Goal: Information Seeking & Learning: Learn about a topic

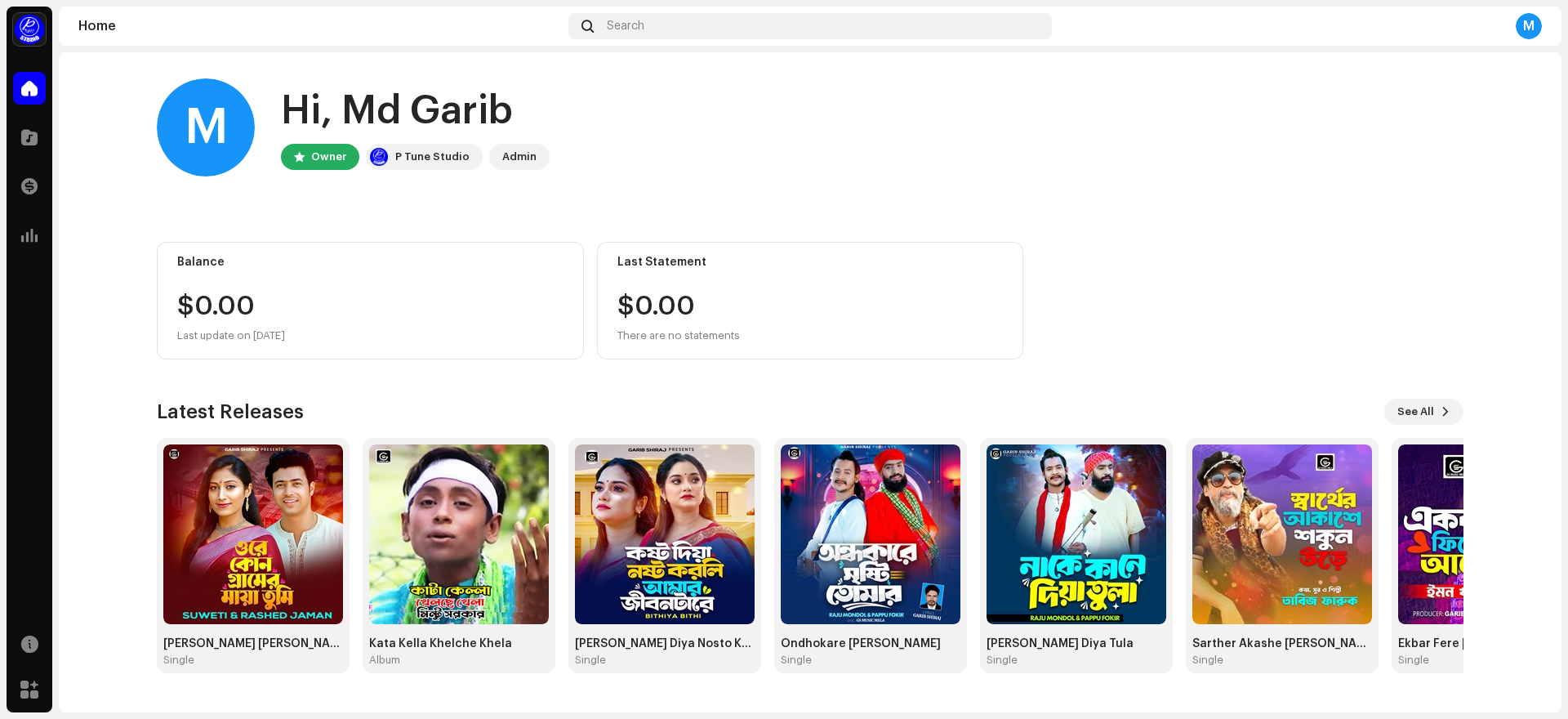
click at [7, 125] on div "Catalog" at bounding box center [30, 138] width 46 height 46
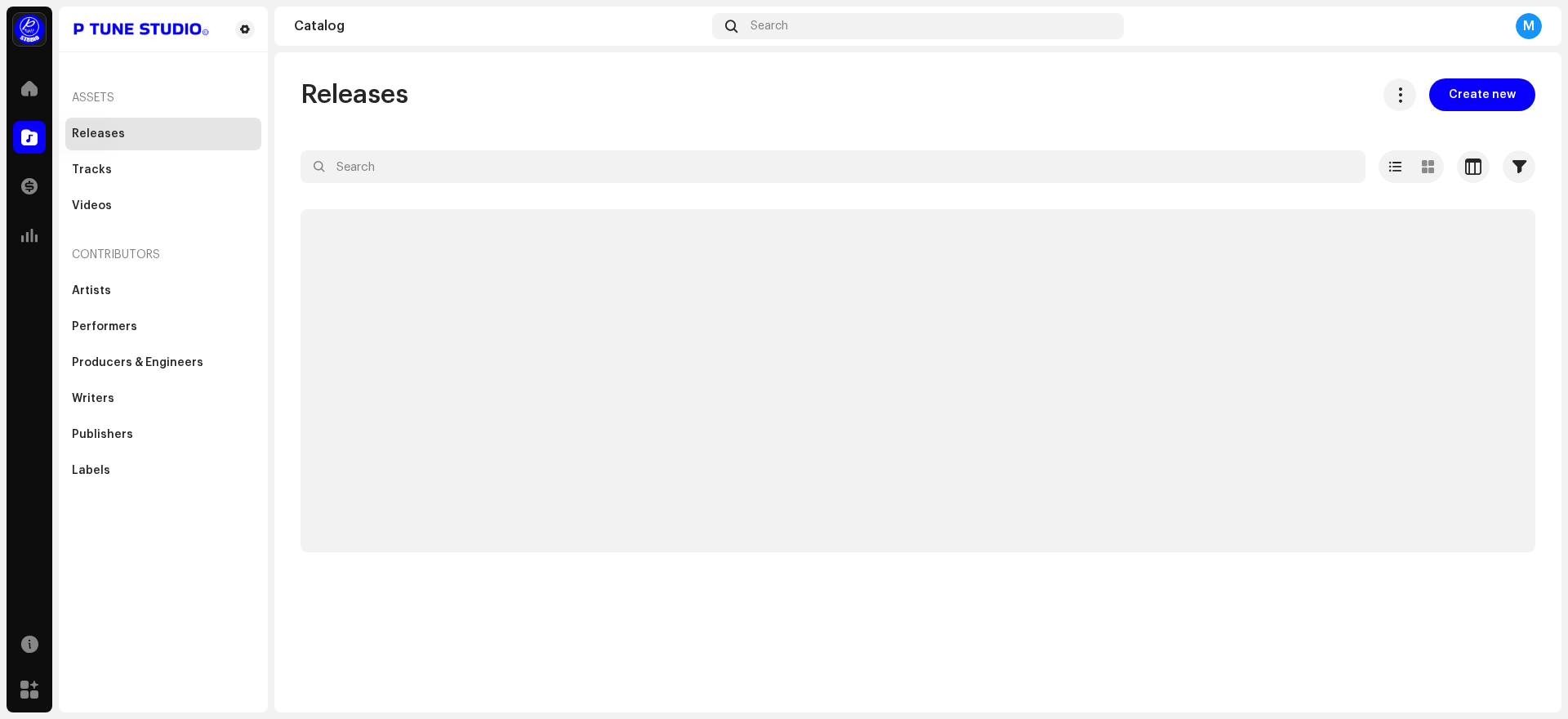
click at [34, 143] on span at bounding box center [30, 138] width 16 height 13
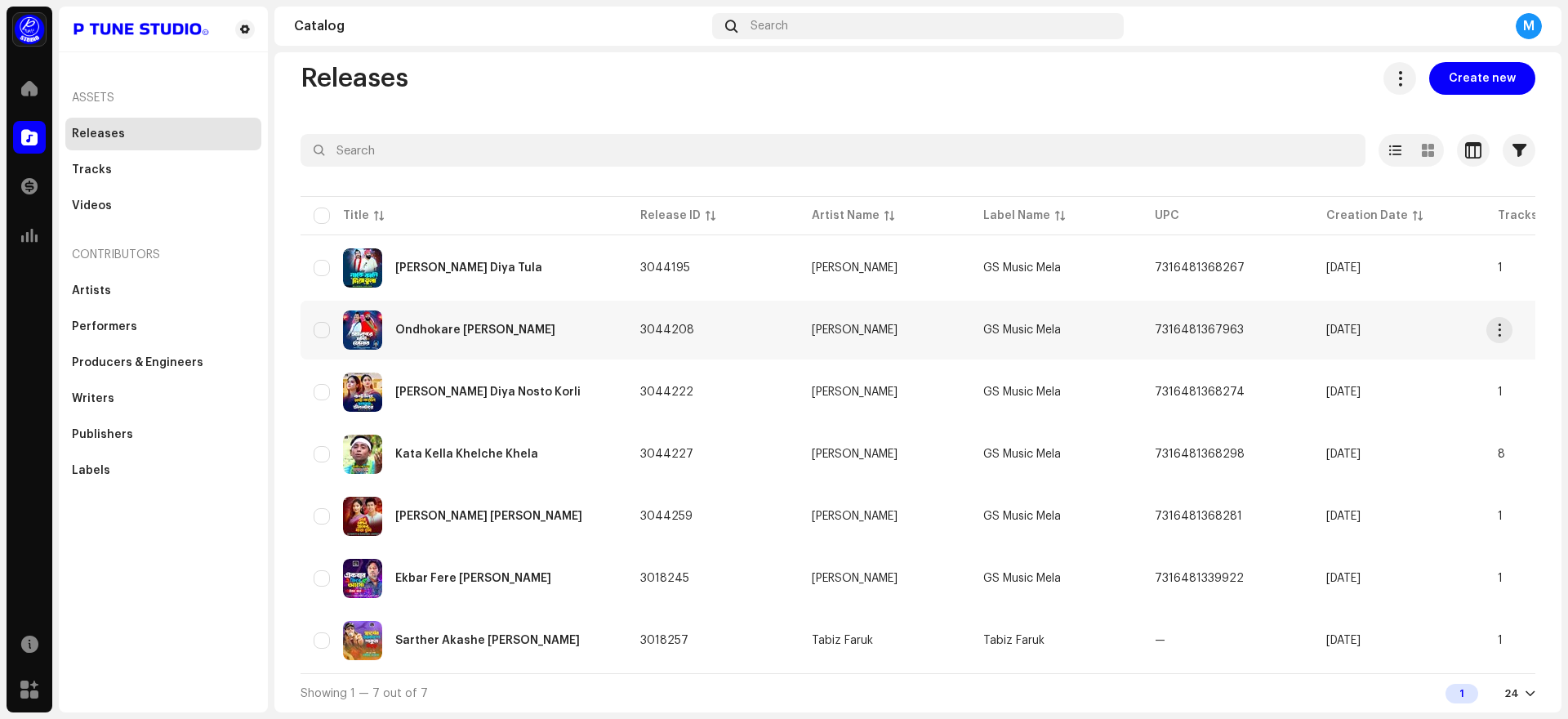
scroll to position [23, 0]
click at [450, 453] on div "Kata Kella Khelche Khela" at bounding box center [467, 455] width 143 height 12
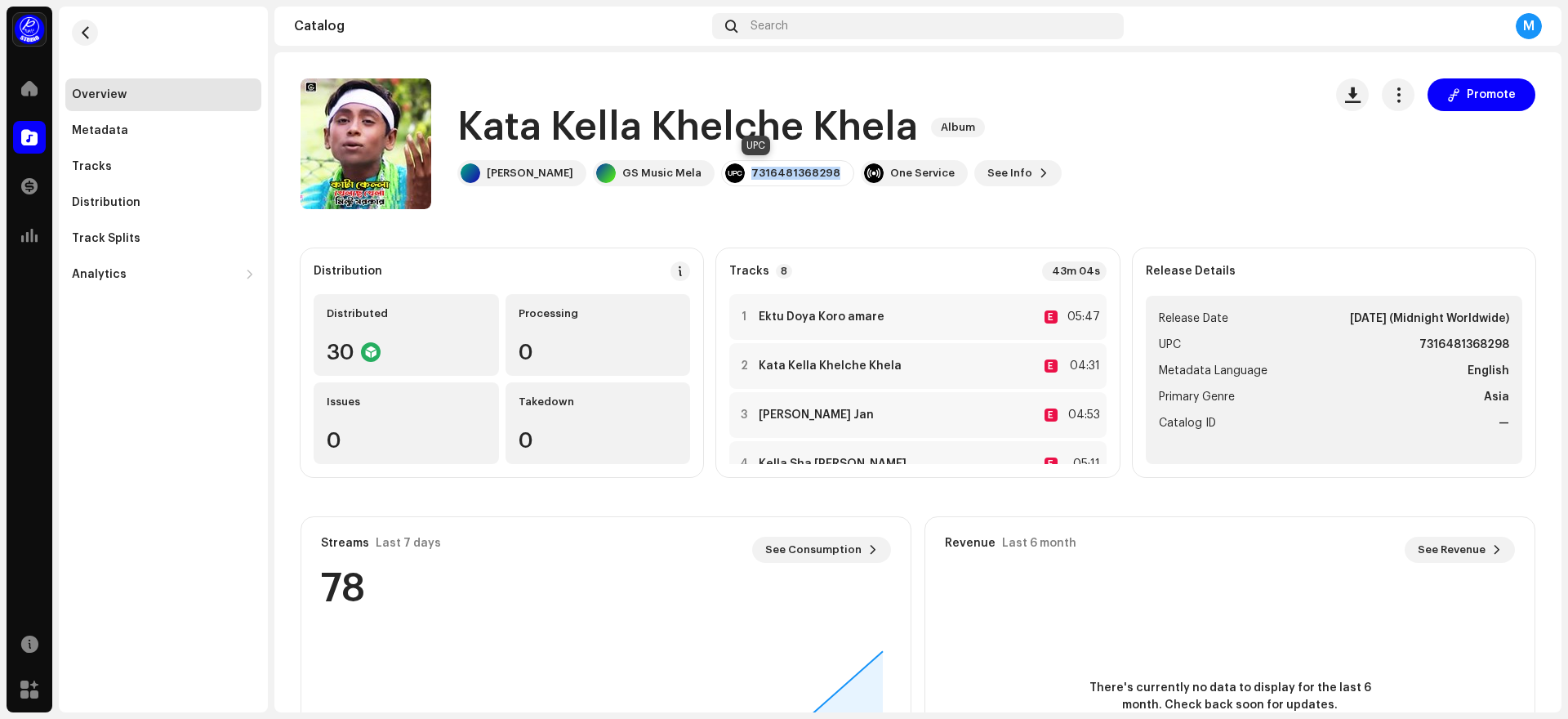
drag, startPoint x: 723, startPoint y: 175, endPoint x: 803, endPoint y: 172, distance: 80.1
click at [803, 172] on div "7316481368298" at bounding box center [788, 173] width 133 height 26
copy div "7316481368298"
click at [32, 135] on span at bounding box center [30, 138] width 16 height 13
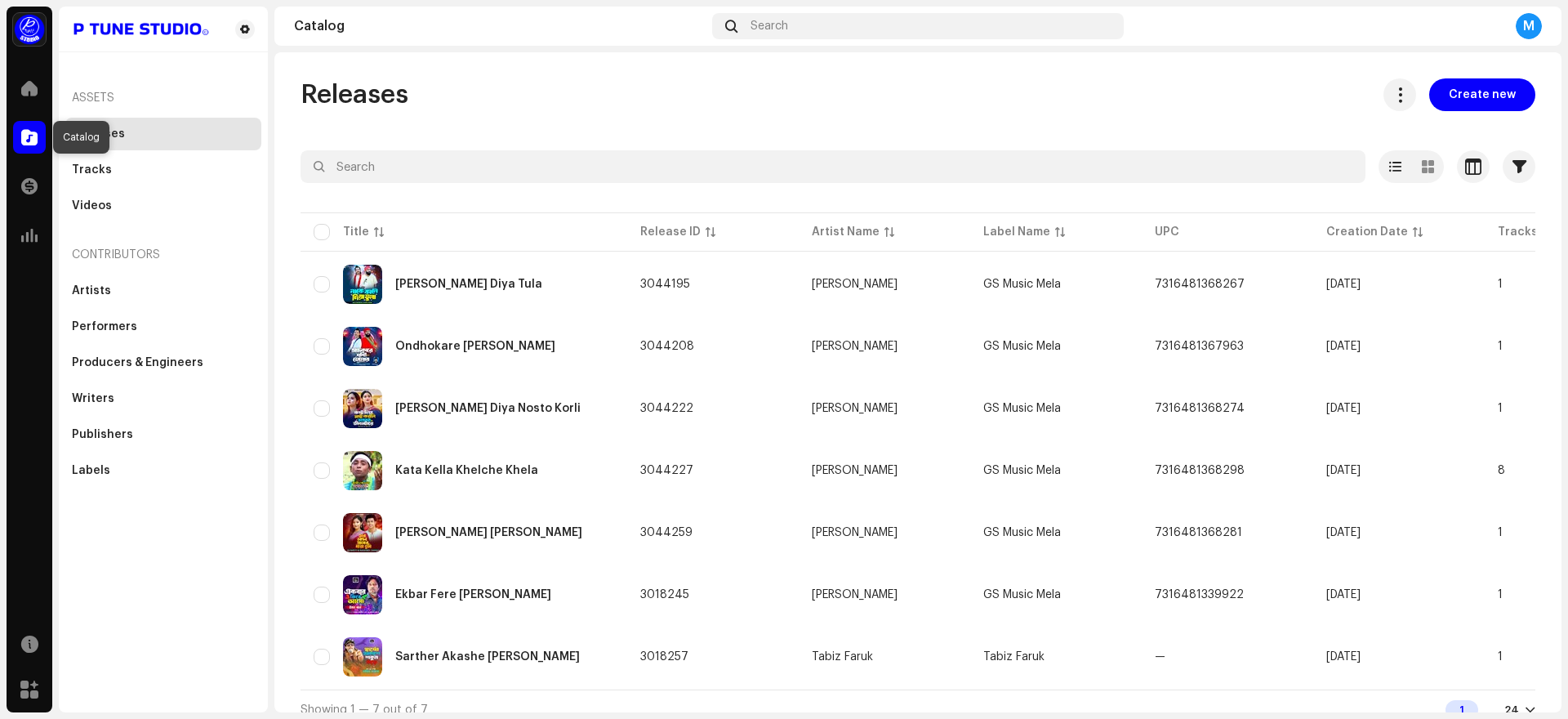
click at [29, 139] on span at bounding box center [30, 138] width 16 height 13
click at [32, 194] on div at bounding box center [30, 186] width 33 height 33
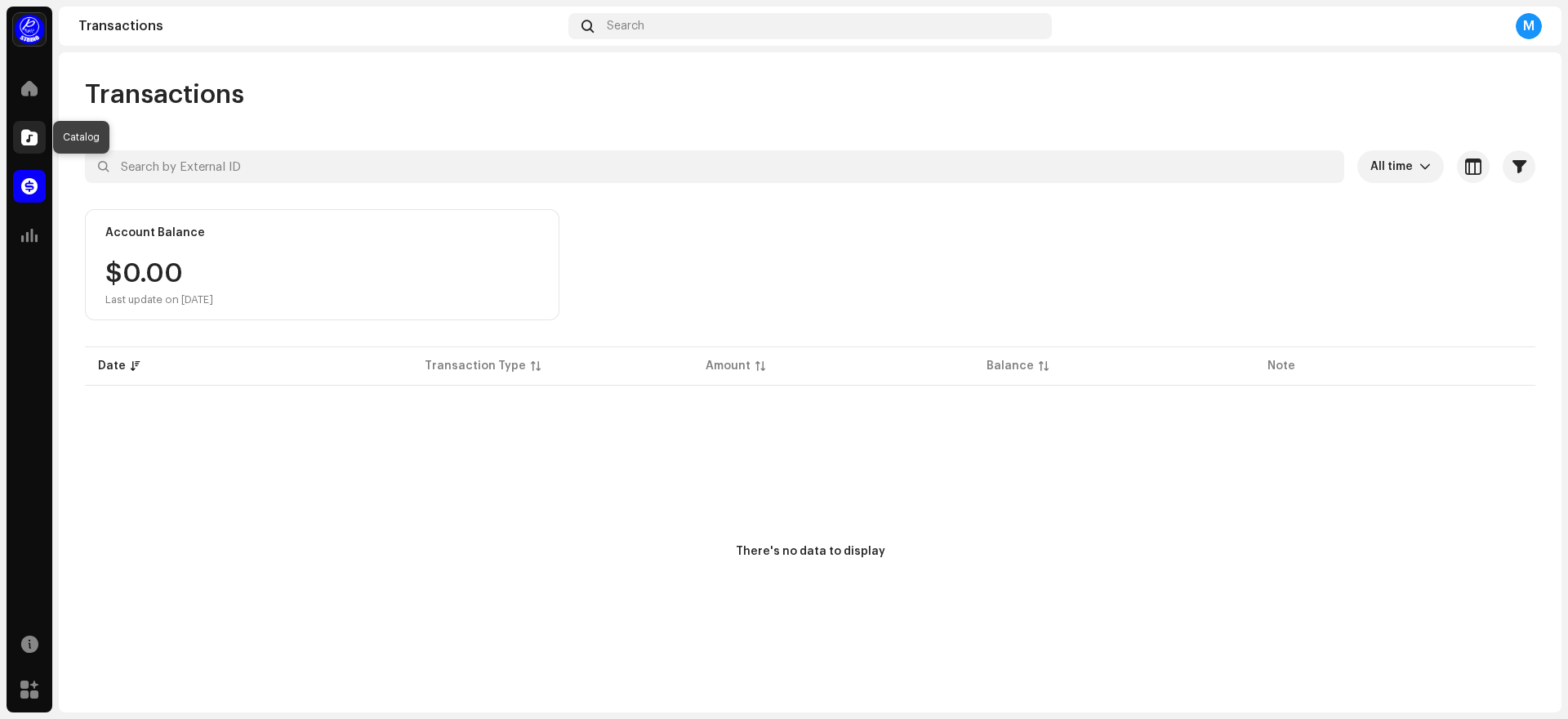
click at [40, 140] on div at bounding box center [30, 138] width 33 height 33
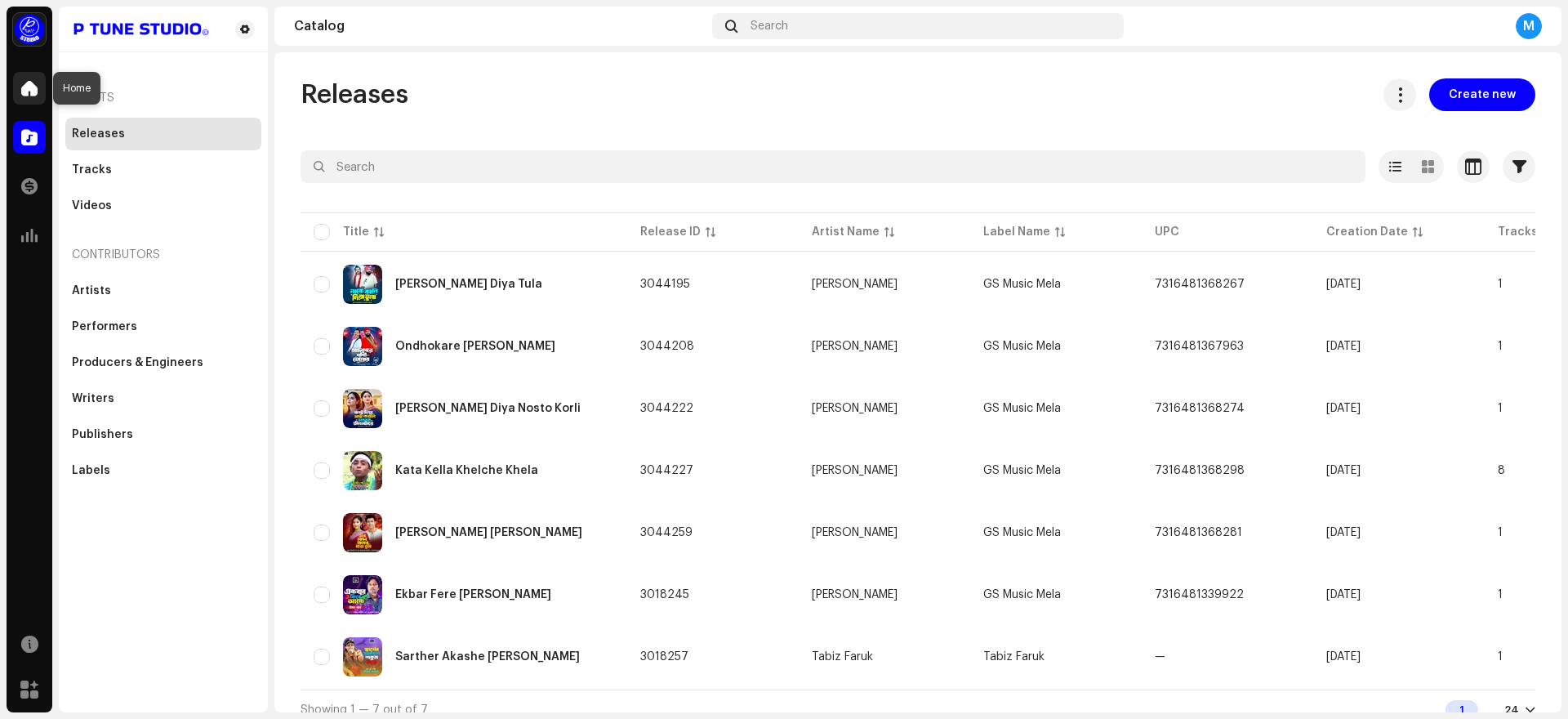
click at [35, 87] on span at bounding box center [30, 88] width 16 height 13
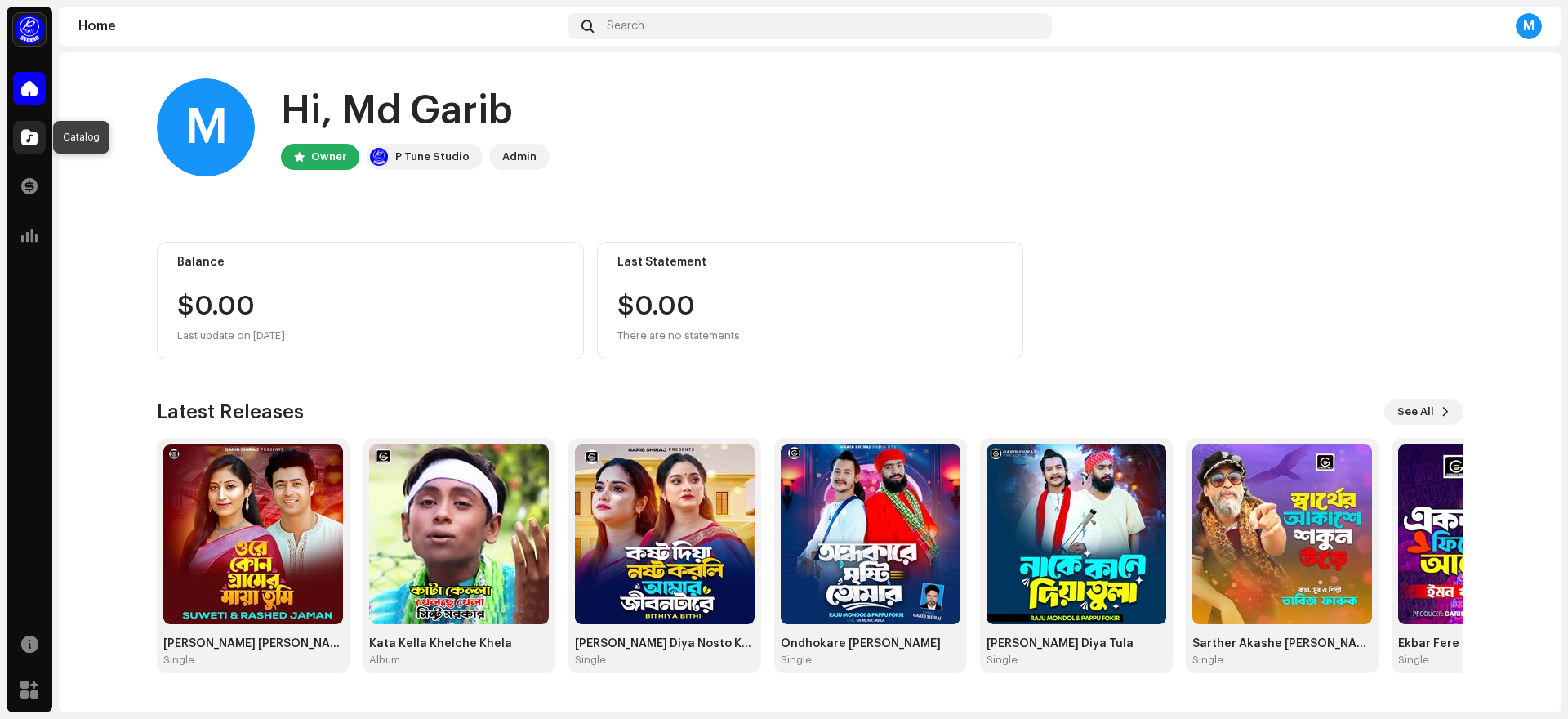
click at [28, 139] on span at bounding box center [30, 138] width 16 height 13
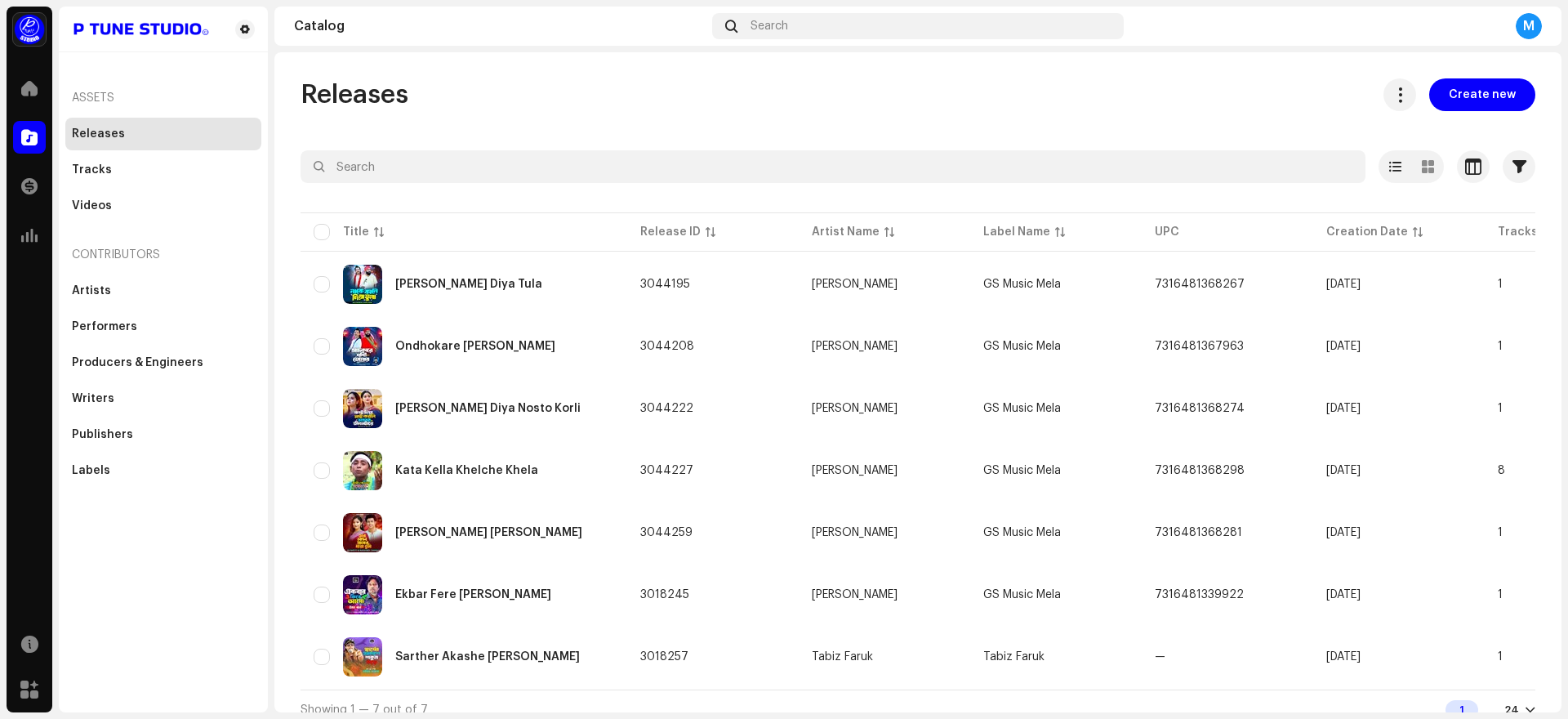
click at [1529, 22] on div "M" at bounding box center [1528, 26] width 26 height 26
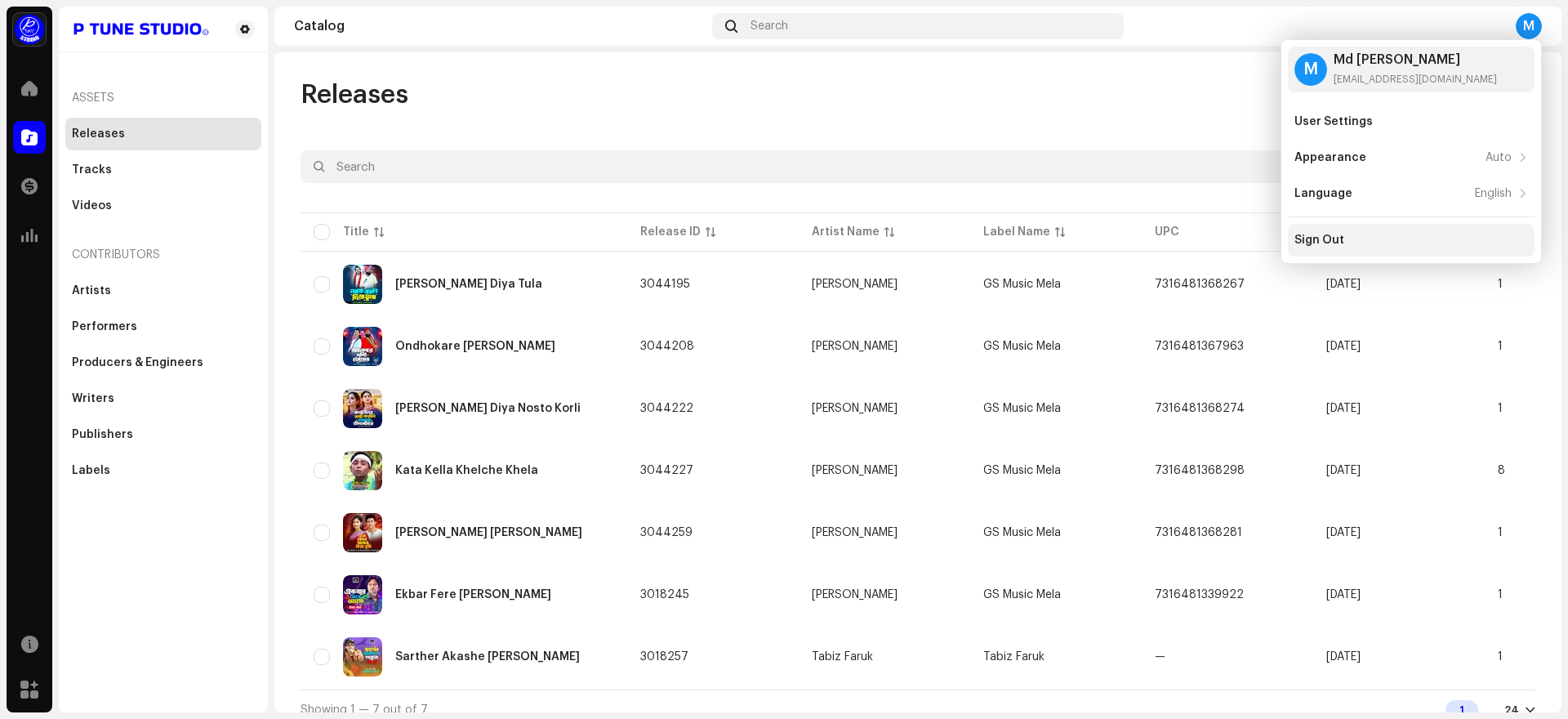
click at [1355, 241] on div "Sign Out" at bounding box center [1411, 240] width 234 height 13
